Goal: Transaction & Acquisition: Purchase product/service

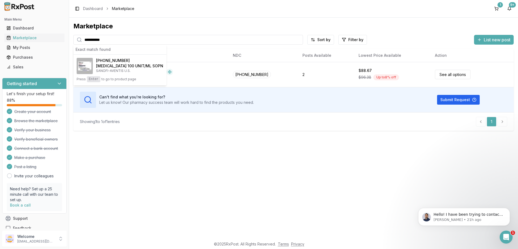
click at [109, 40] on input "**********" at bounding box center [188, 40] width 230 height 10
paste input "search"
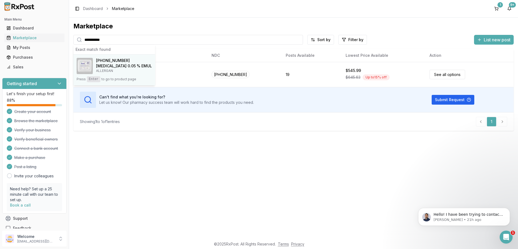
type input "**********"
click at [97, 75] on button "[PHONE_NUMBER] [MEDICAL_DATA] 0.05 % EMUL ALLERGAN Press Enter to go to product…" at bounding box center [114, 70] width 82 height 31
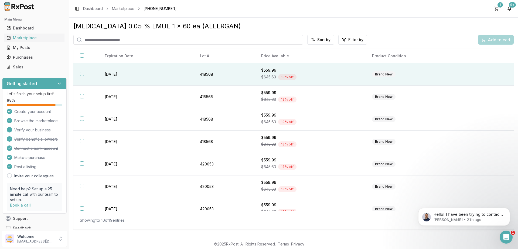
click at [82, 76] on button "button" at bounding box center [82, 74] width 4 height 4
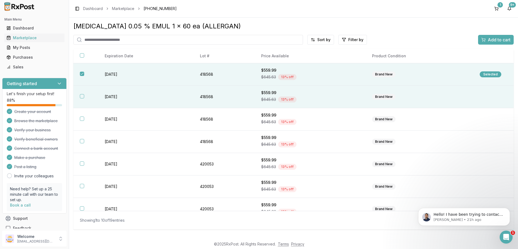
click at [83, 97] on button "button" at bounding box center [82, 96] width 4 height 4
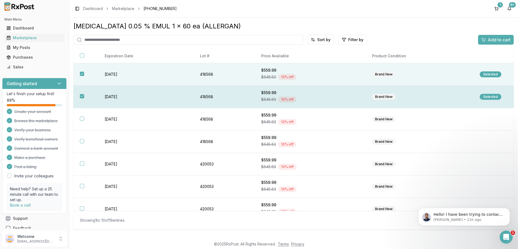
click at [83, 97] on button "button" at bounding box center [82, 96] width 4 height 4
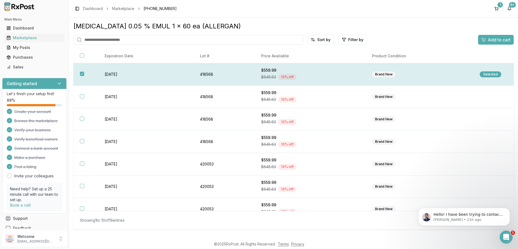
click at [82, 74] on button "button" at bounding box center [82, 74] width 4 height 4
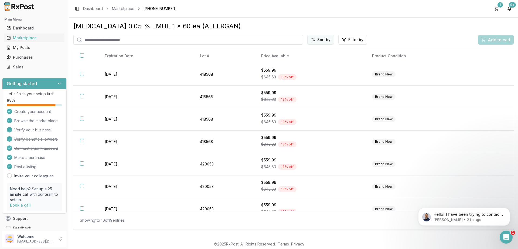
click at [327, 42] on html "Main Menu Dashboard Marketplace My Posts Purchases Sales Getting started Let's …" at bounding box center [259, 124] width 518 height 249
click at [307, 58] on div "Price (Low to High)" at bounding box center [307, 60] width 51 height 9
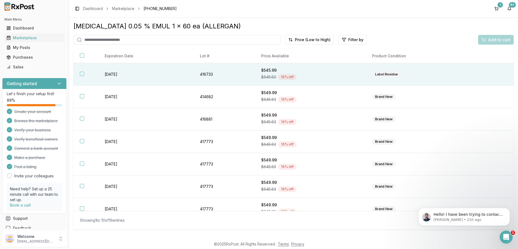
click at [83, 76] on button "button" at bounding box center [82, 74] width 4 height 4
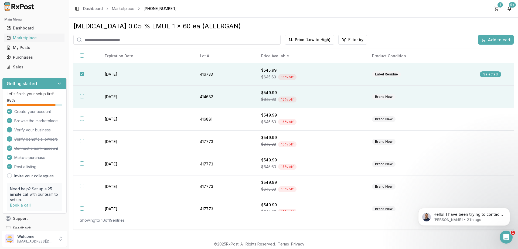
click at [82, 98] on button "button" at bounding box center [82, 96] width 4 height 4
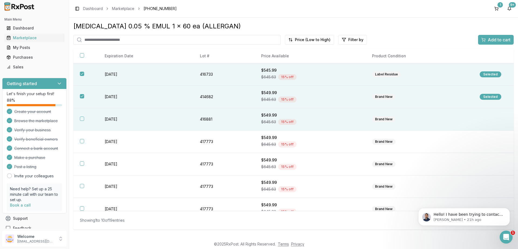
click at [82, 121] on button "button" at bounding box center [82, 118] width 4 height 4
click at [490, 42] on span "Add to cart" at bounding box center [499, 39] width 23 height 6
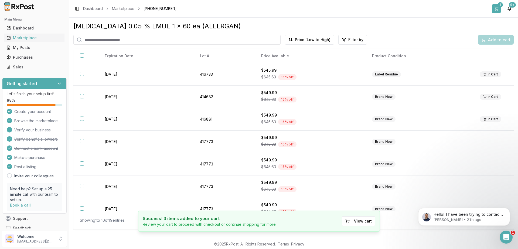
click at [496, 6] on button "1" at bounding box center [496, 8] width 9 height 9
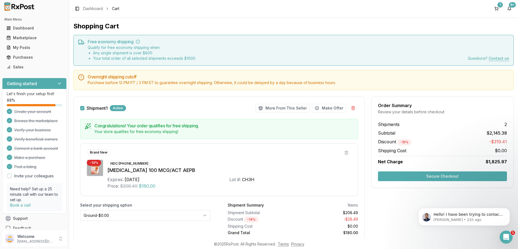
click at [443, 178] on button "Secure Checkout" at bounding box center [442, 176] width 129 height 10
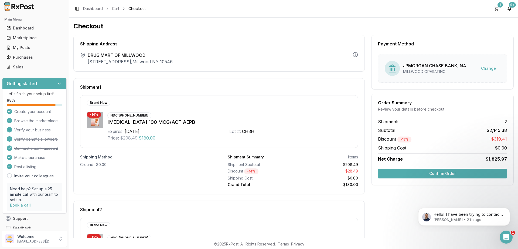
click at [431, 173] on button "Confirm Order" at bounding box center [442, 173] width 129 height 10
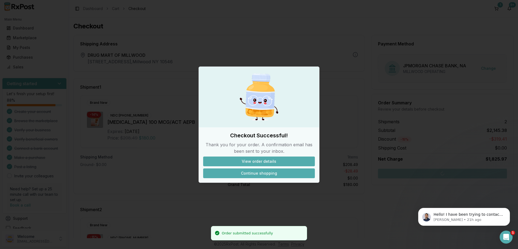
click at [265, 172] on button "Continue shopping" at bounding box center [259, 173] width 112 height 10
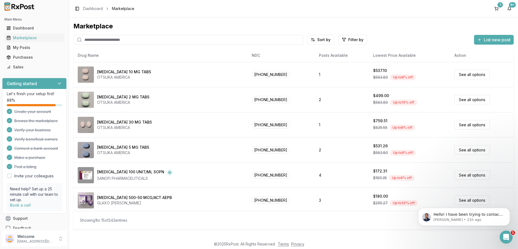
click at [151, 40] on input "search" at bounding box center [188, 40] width 230 height 10
paste input "**********"
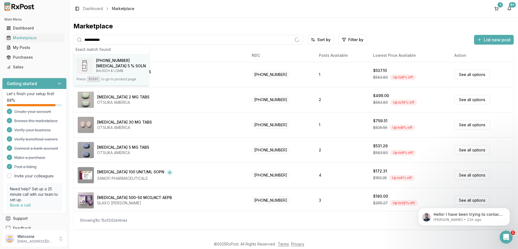
type input "**********"
click at [113, 62] on span "[PHONE_NUMBER]" at bounding box center [113, 60] width 34 height 5
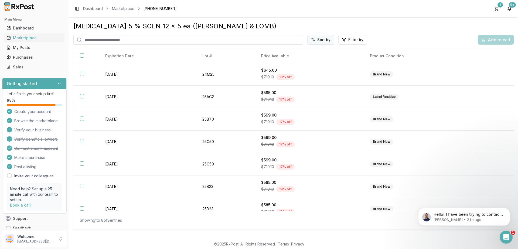
click at [328, 39] on html "Main Menu Dashboard Marketplace My Posts Purchases Sales Getting started Let's …" at bounding box center [259, 124] width 518 height 249
click at [303, 59] on div "Price (Low to High)" at bounding box center [307, 60] width 51 height 9
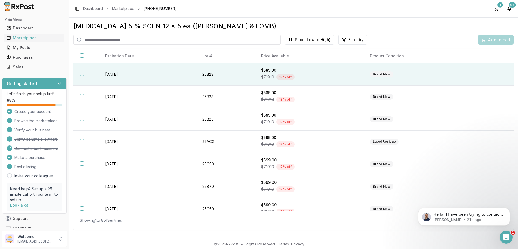
click at [79, 76] on th at bounding box center [85, 74] width 25 height 22
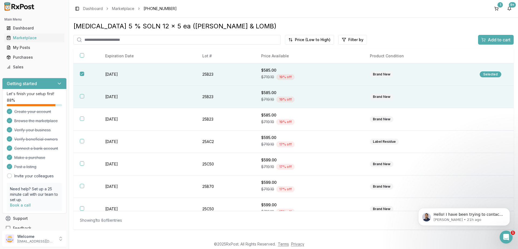
click at [82, 98] on button "button" at bounding box center [82, 96] width 4 height 4
click at [495, 41] on span "Add to cart" at bounding box center [499, 39] width 23 height 6
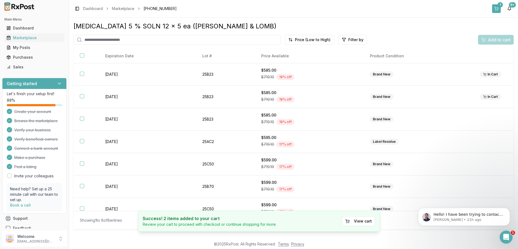
click at [495, 11] on button "1" at bounding box center [496, 8] width 9 height 9
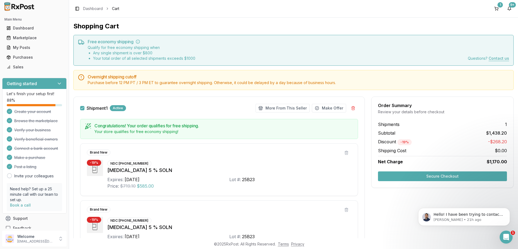
click at [456, 179] on button "Secure Checkout" at bounding box center [442, 176] width 129 height 10
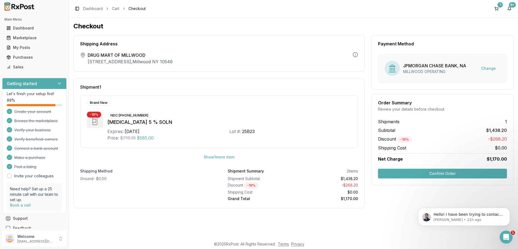
click at [455, 176] on button "Confirm Order" at bounding box center [442, 173] width 129 height 10
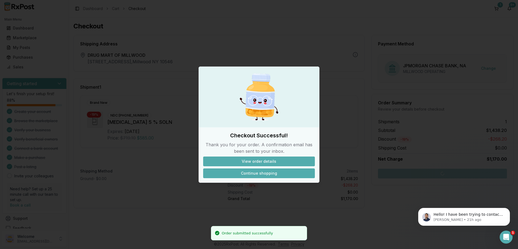
click at [268, 169] on button "Continue shopping" at bounding box center [259, 173] width 112 height 10
